Goal: Find specific page/section: Find specific page/section

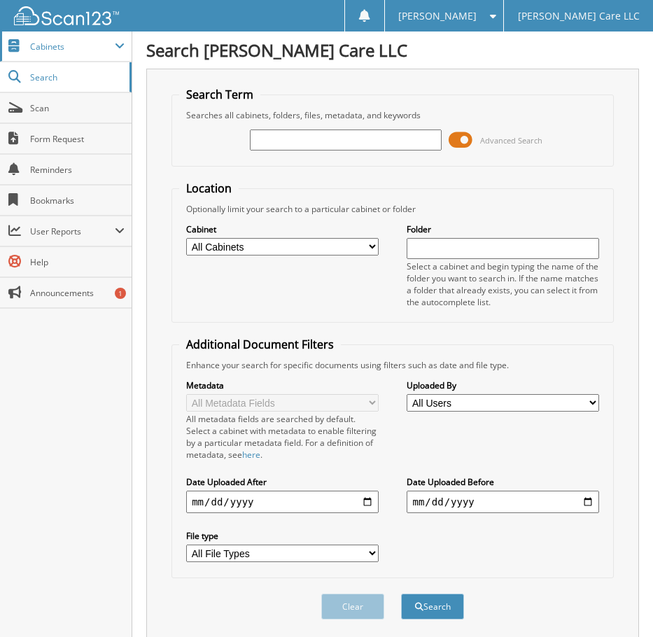
click at [105, 53] on span "Cabinets" at bounding box center [66, 46] width 132 height 30
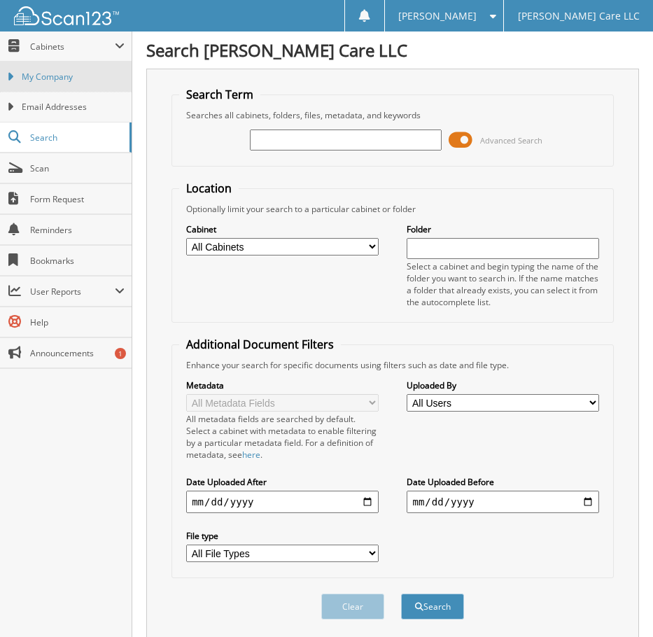
click at [99, 71] on span "My Company" at bounding box center [73, 77] width 103 height 13
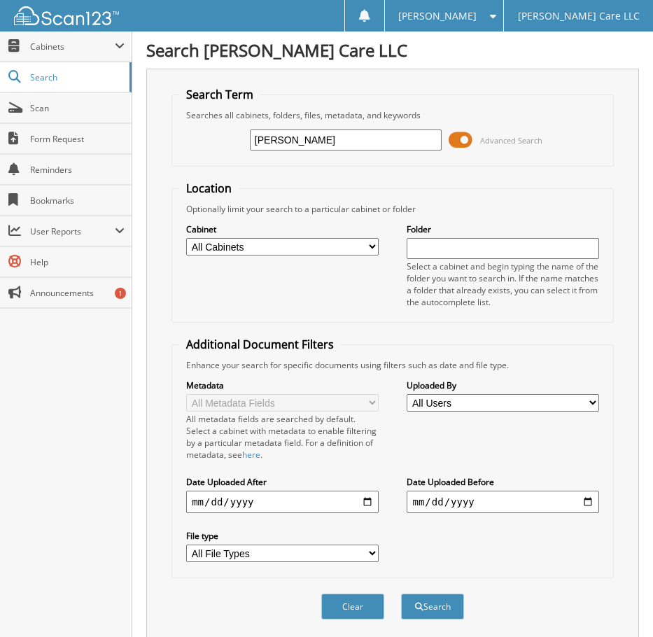
type input "[PERSON_NAME]"
click at [401, 593] on button "Search" at bounding box center [432, 606] width 63 height 26
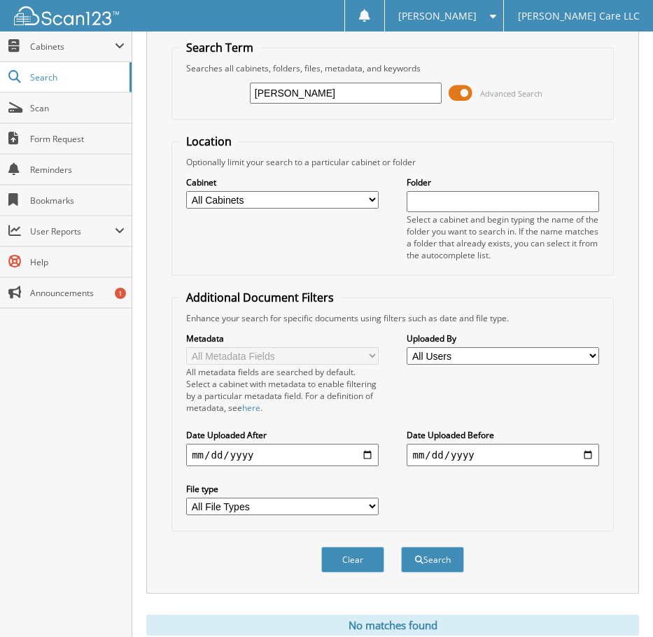
scroll to position [95, 0]
